Goal: Complete application form

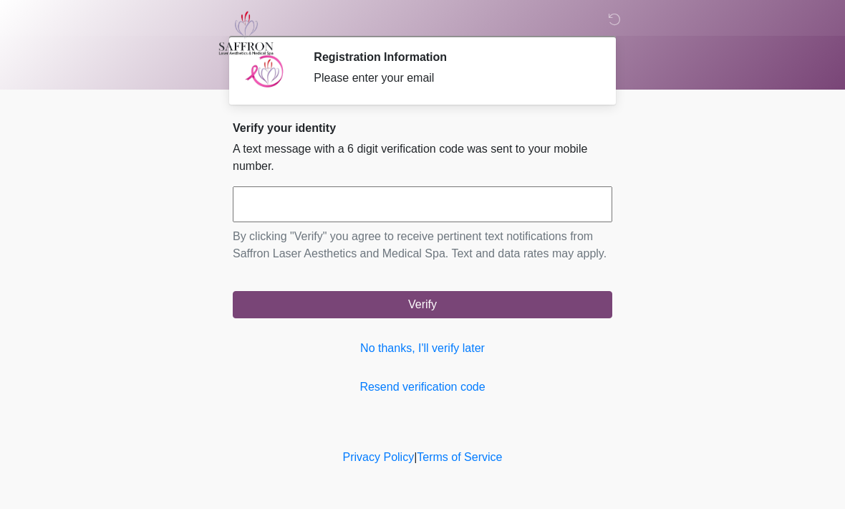
click at [471, 203] on input "text" at bounding box center [423, 204] width 380 height 36
type input "******"
click at [386, 346] on div "Verify your identity A text message with a 6 digit verification code was sent t…" at bounding box center [423, 258] width 380 height 274
click at [448, 357] on link "No thanks, I'll verify later" at bounding box center [423, 348] width 380 height 17
click at [445, 357] on link "No thanks, I'll verify later" at bounding box center [423, 348] width 380 height 17
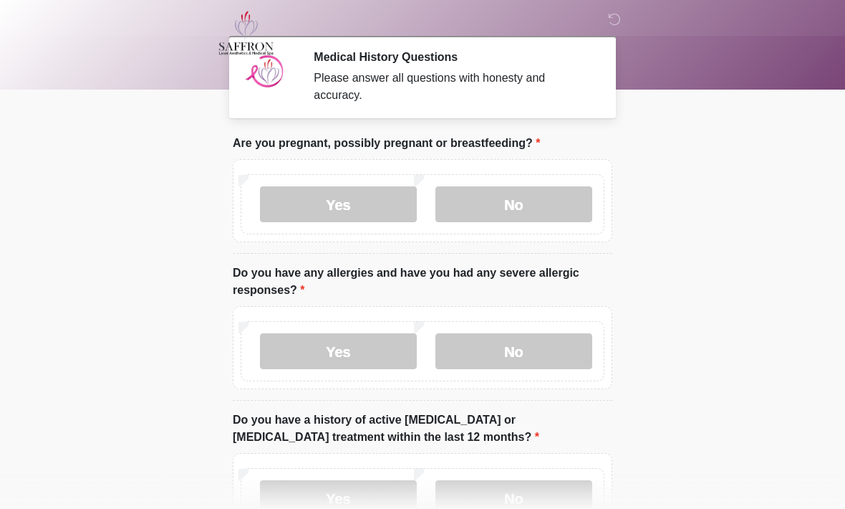
click at [559, 201] on label "No" at bounding box center [513, 204] width 157 height 36
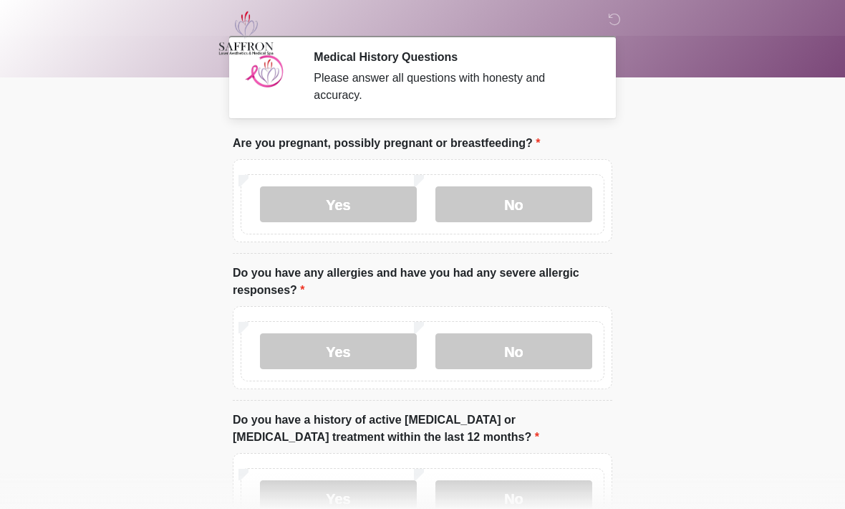
scroll to position [25, 0]
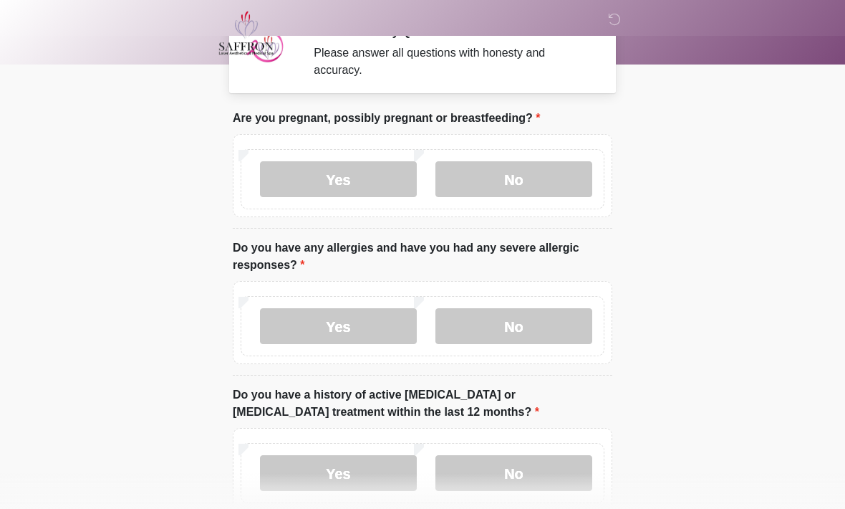
click at [536, 329] on label "No" at bounding box center [513, 326] width 157 height 36
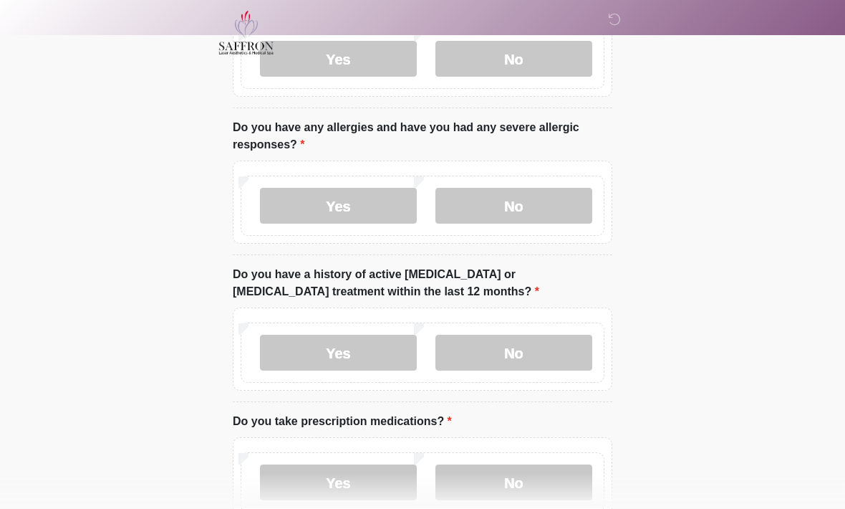
scroll to position [145, 0]
click at [546, 352] on label "No" at bounding box center [513, 352] width 157 height 36
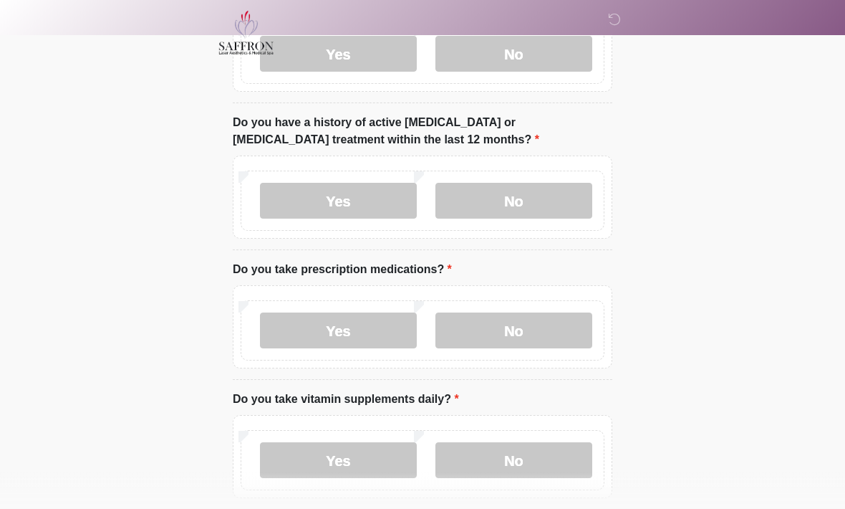
scroll to position [297, 0]
click at [368, 337] on label "Yes" at bounding box center [338, 330] width 157 height 36
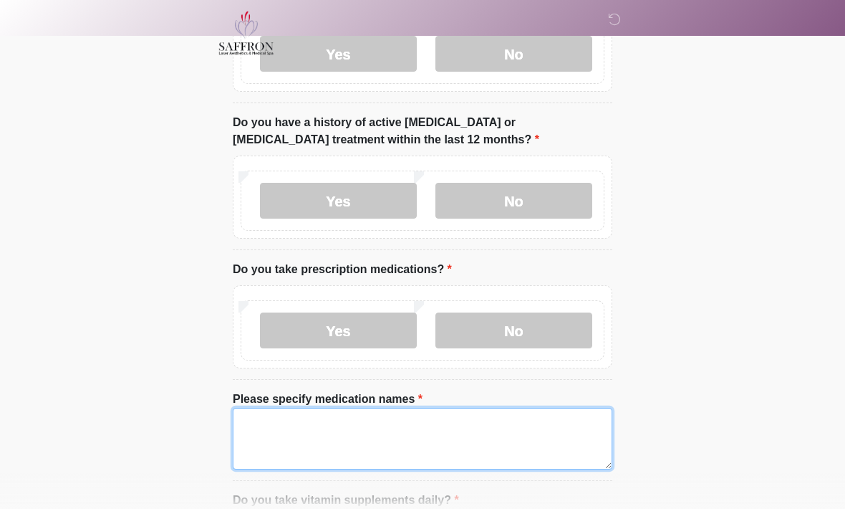
click at [435, 438] on textarea "Please specify medication names" at bounding box center [423, 439] width 380 height 62
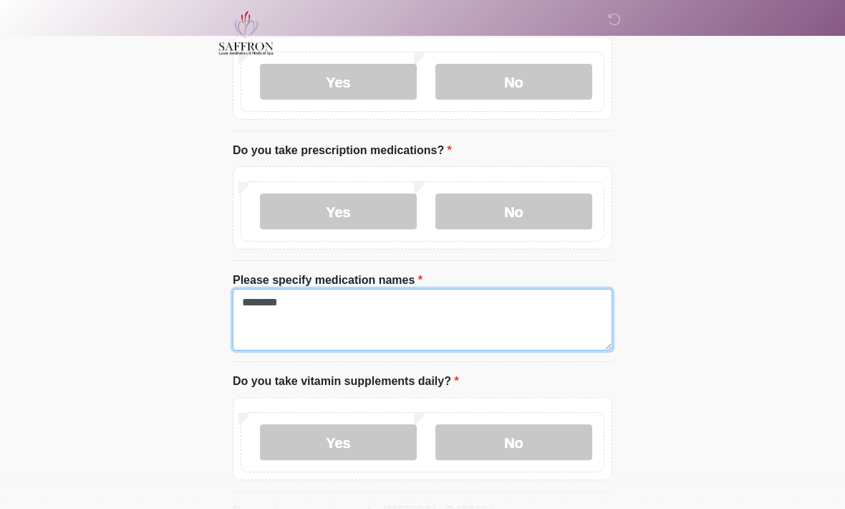
scroll to position [465, 0]
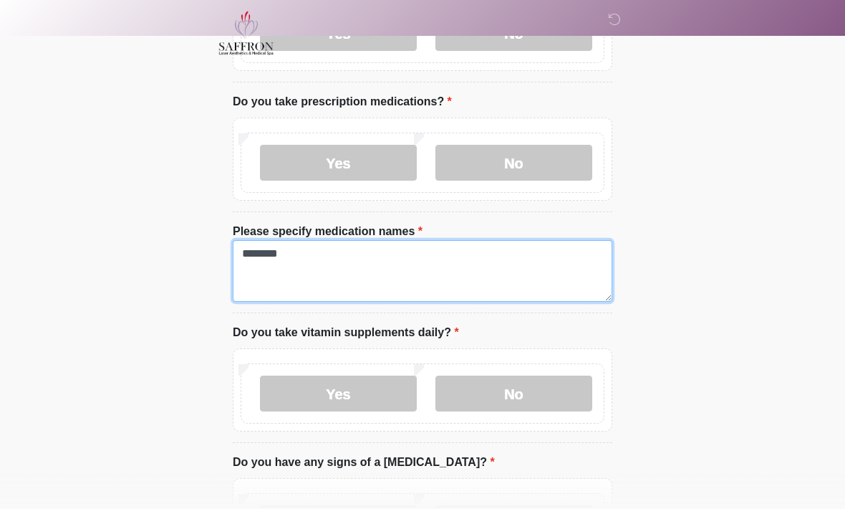
type textarea "********"
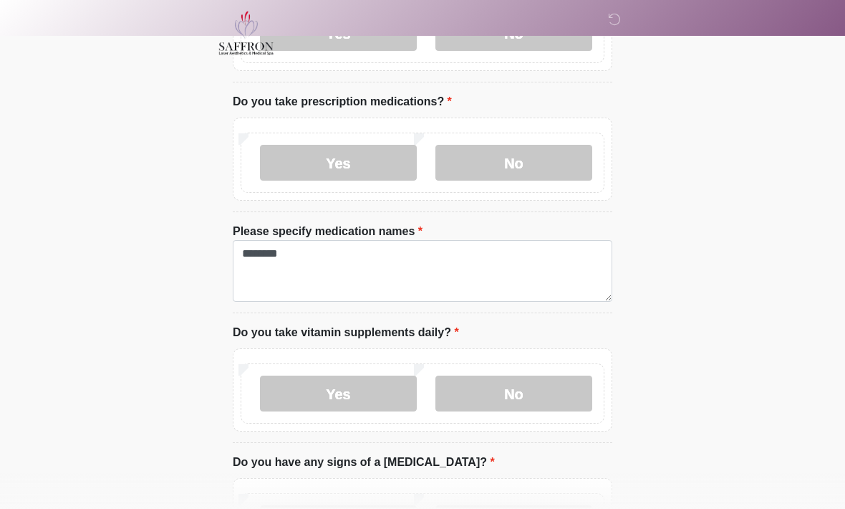
click at [533, 397] on label "No" at bounding box center [513, 393] width 157 height 36
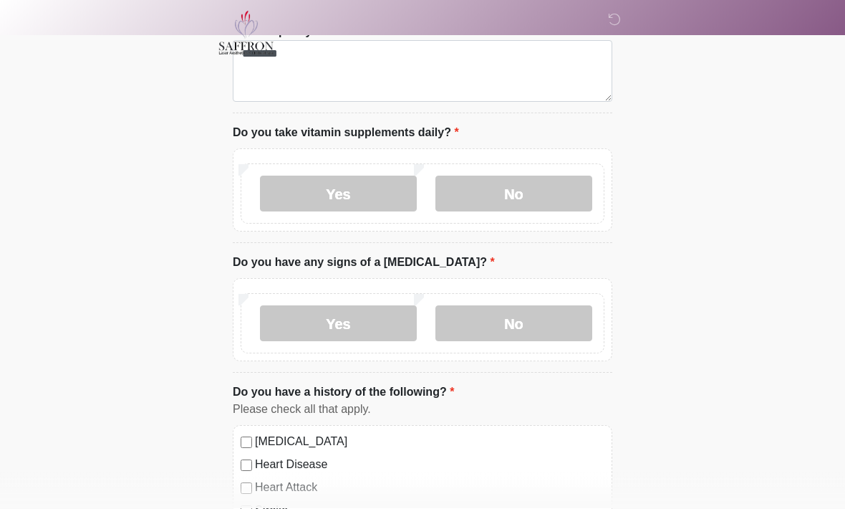
scroll to position [674, 0]
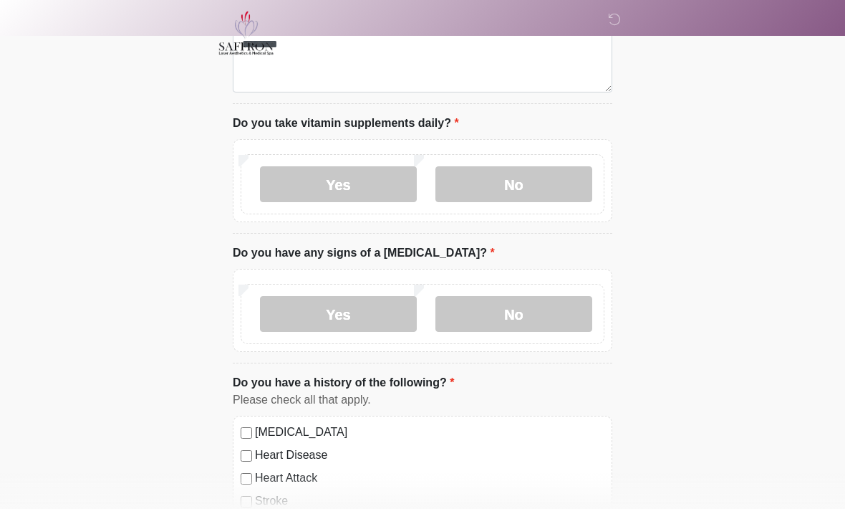
click at [549, 315] on label "No" at bounding box center [513, 314] width 157 height 36
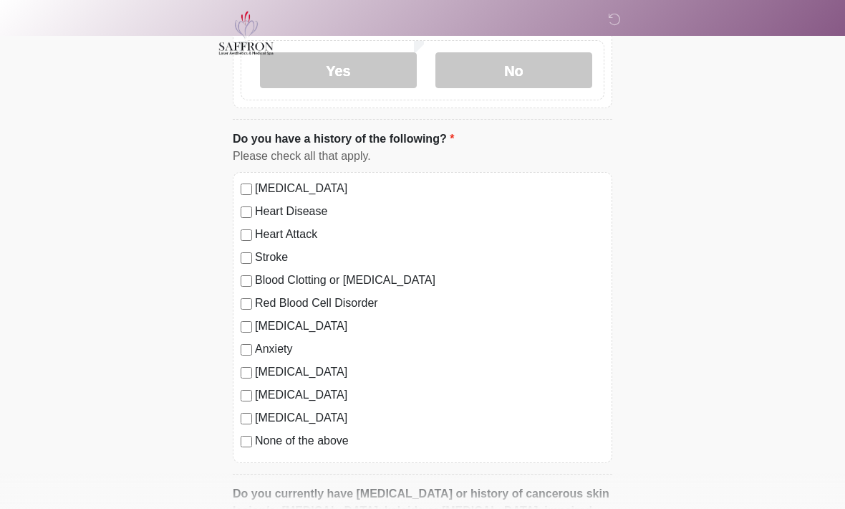
scroll to position [920, 0]
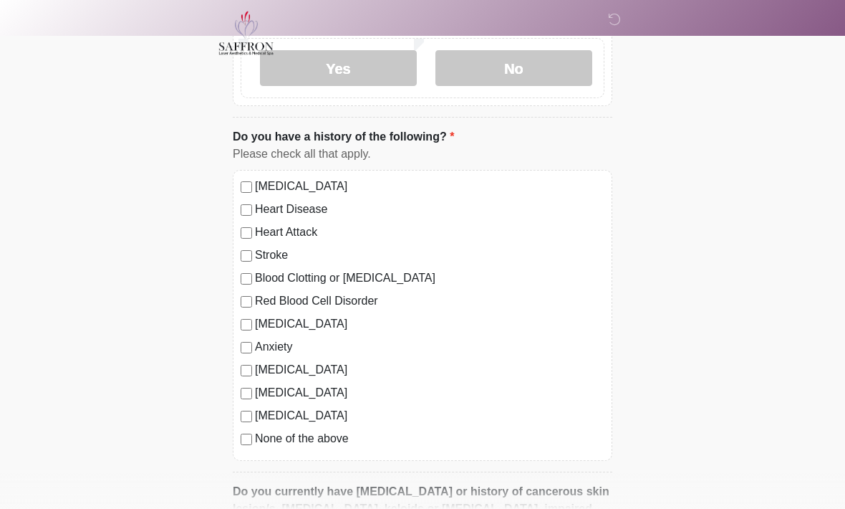
click at [332, 440] on label "None of the above" at bounding box center [430, 438] width 350 height 17
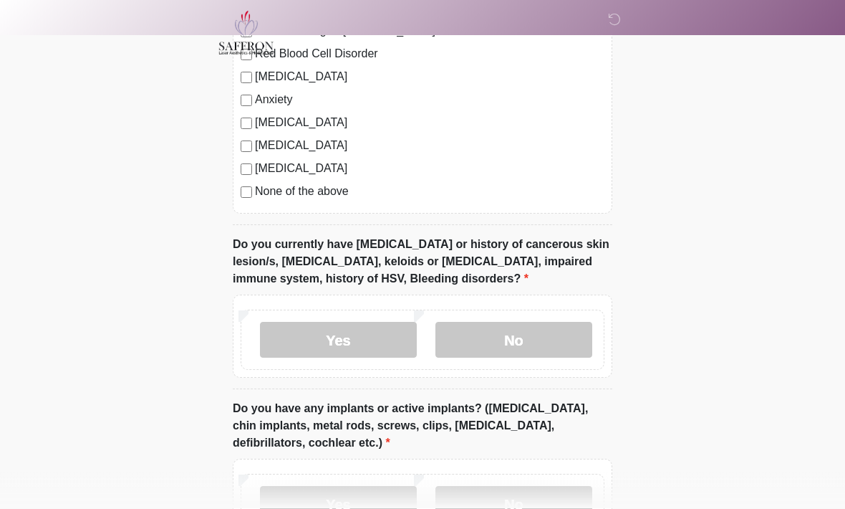
scroll to position [1178, 0]
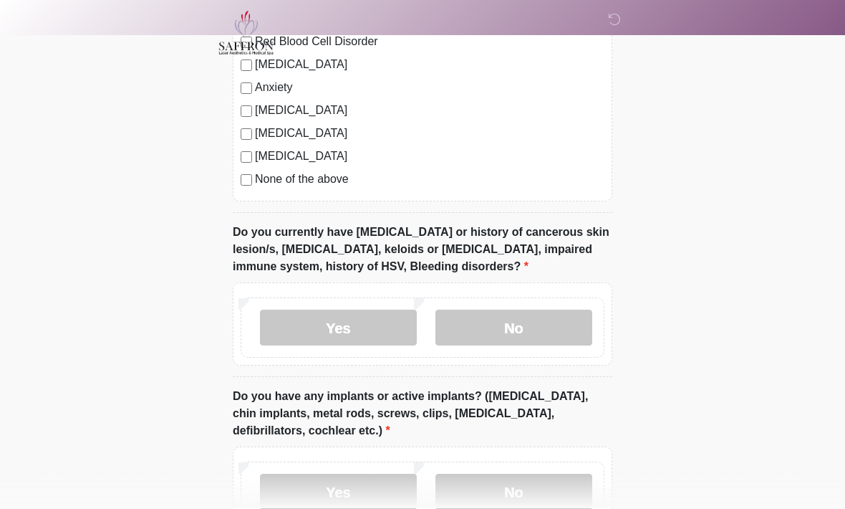
click at [556, 329] on label "No" at bounding box center [513, 328] width 157 height 36
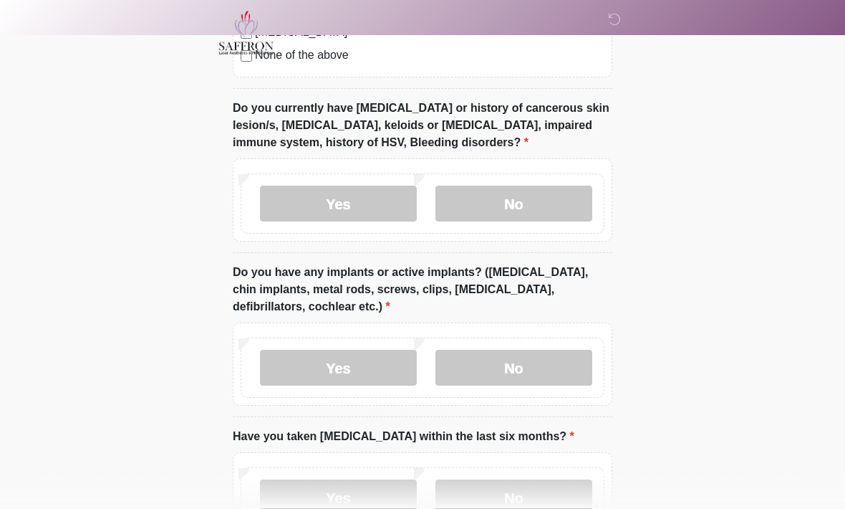
scroll to position [1304, 0]
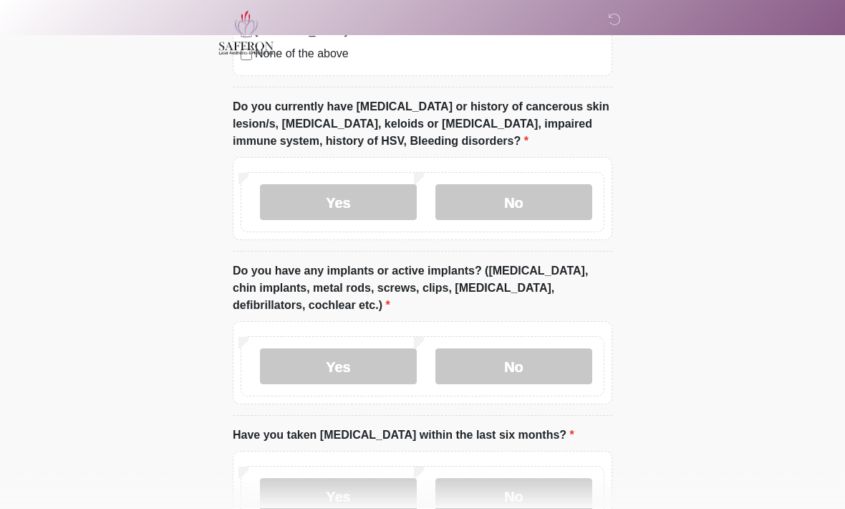
click at [537, 365] on label "No" at bounding box center [513, 367] width 157 height 36
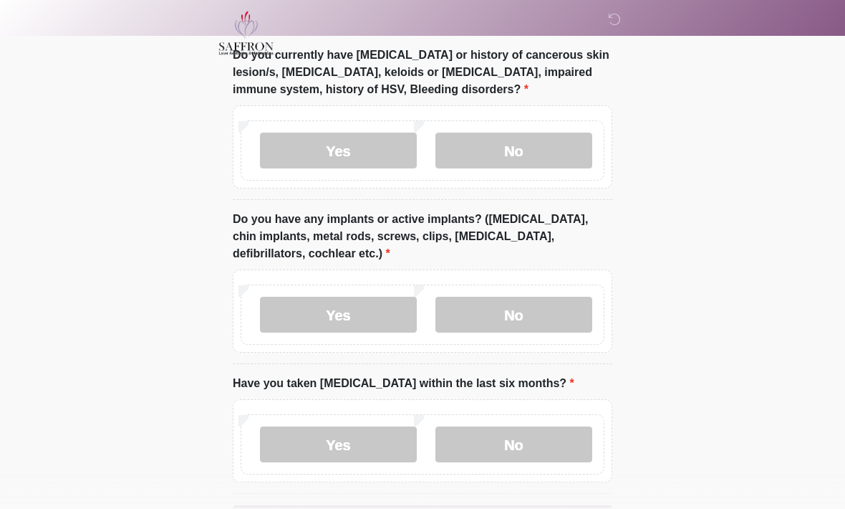
scroll to position [1406, 0]
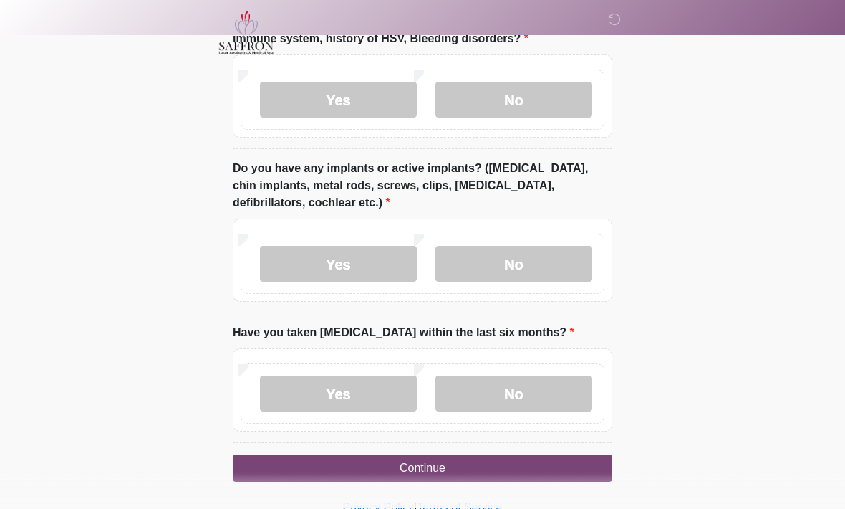
click at [540, 402] on label "No" at bounding box center [513, 394] width 157 height 36
click at [525, 476] on button "Continue" at bounding box center [423, 468] width 380 height 27
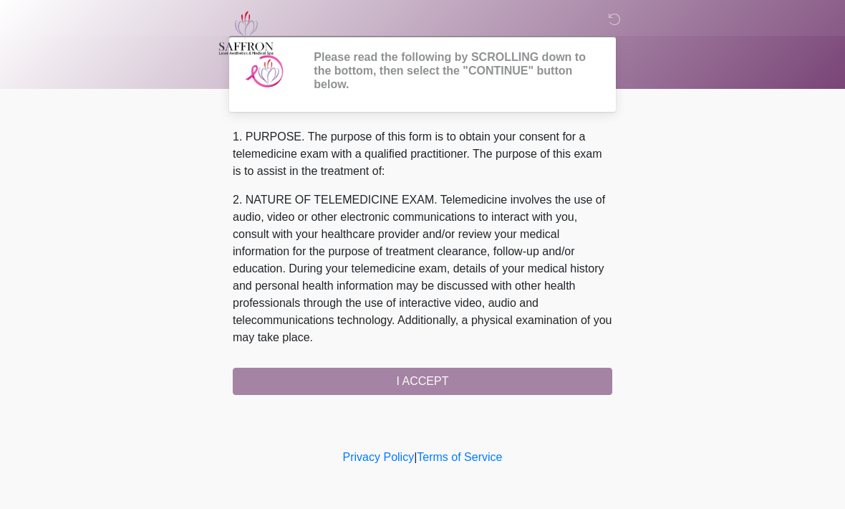
scroll to position [0, 0]
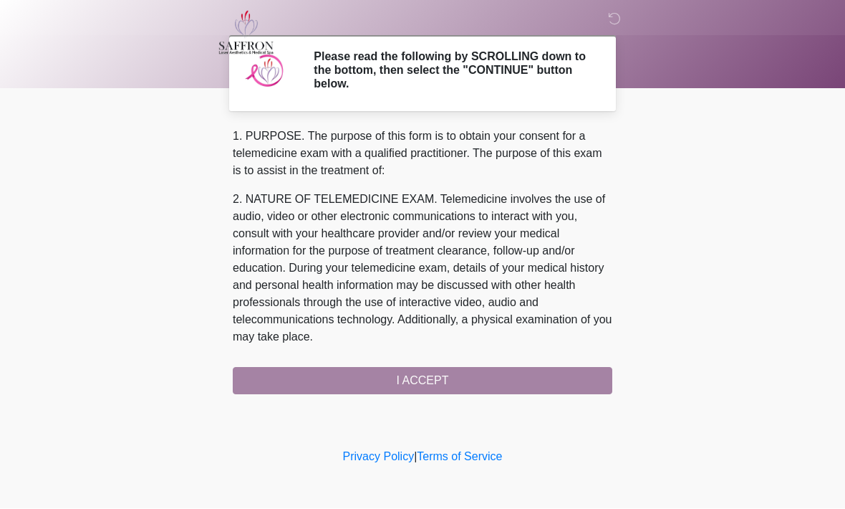
click at [519, 390] on div "1. PURPOSE. The purpose of this form is to obtain your consent for a telemedici…" at bounding box center [423, 261] width 380 height 266
click at [535, 382] on div "1. PURPOSE. The purpose of this form is to obtain your consent for a telemedici…" at bounding box center [423, 261] width 380 height 266
click at [419, 382] on div "1. PURPOSE. The purpose of this form is to obtain your consent for a telemedici…" at bounding box center [423, 261] width 380 height 266
click at [463, 380] on div "1. PURPOSE. The purpose of this form is to obtain your consent for a telemedici…" at bounding box center [423, 261] width 380 height 266
click at [460, 383] on div "1. PURPOSE. The purpose of this form is to obtain your consent for a telemedici…" at bounding box center [423, 261] width 380 height 266
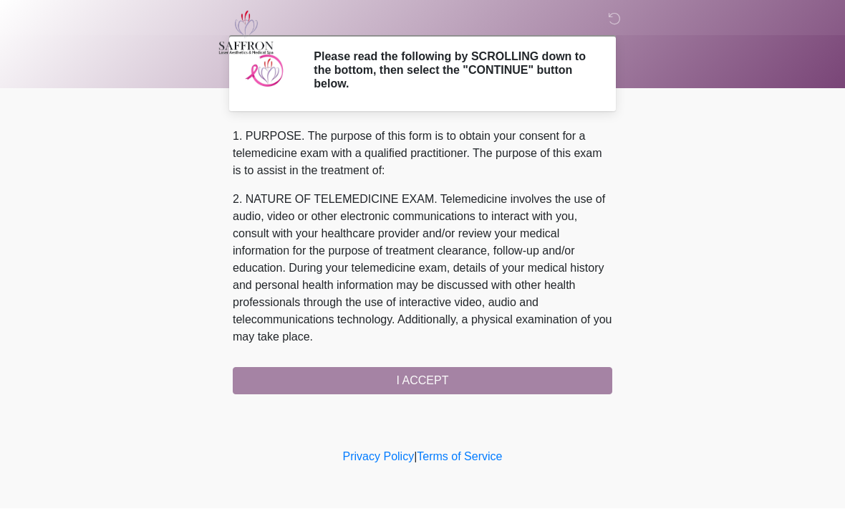
click at [496, 382] on div "1. PURPOSE. The purpose of this form is to obtain your consent for a telemedici…" at bounding box center [423, 261] width 380 height 266
click at [481, 381] on div "1. PURPOSE. The purpose of this form is to obtain your consent for a telemedici…" at bounding box center [423, 261] width 380 height 266
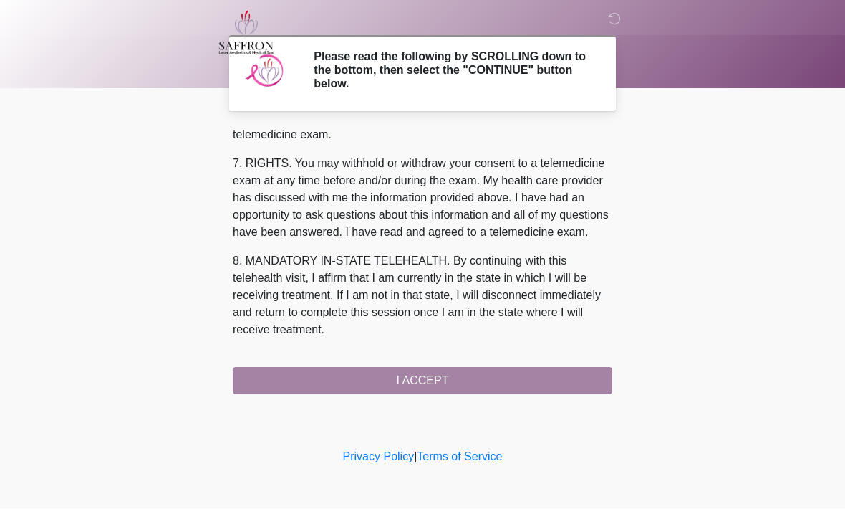
click at [475, 383] on button "I ACCEPT" at bounding box center [423, 380] width 380 height 27
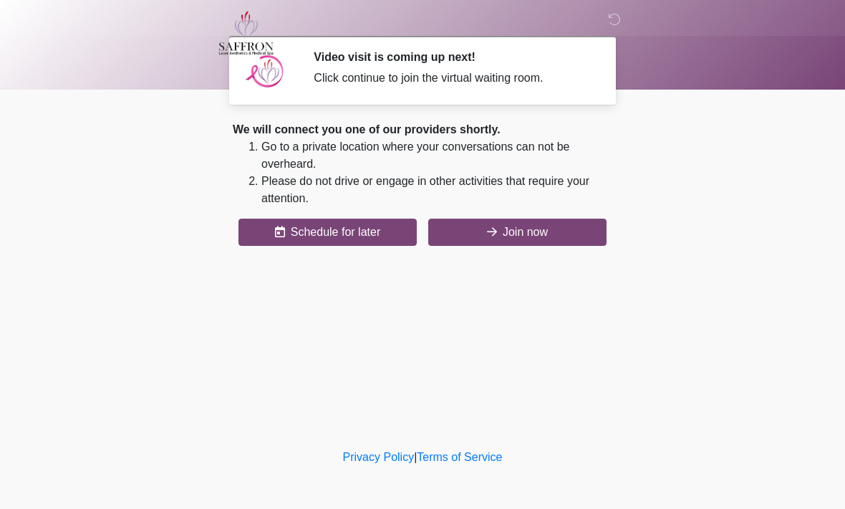
click at [549, 236] on button "Join now" at bounding box center [517, 231] width 178 height 27
